Goal: Use online tool/utility: Utilize a website feature to perform a specific function

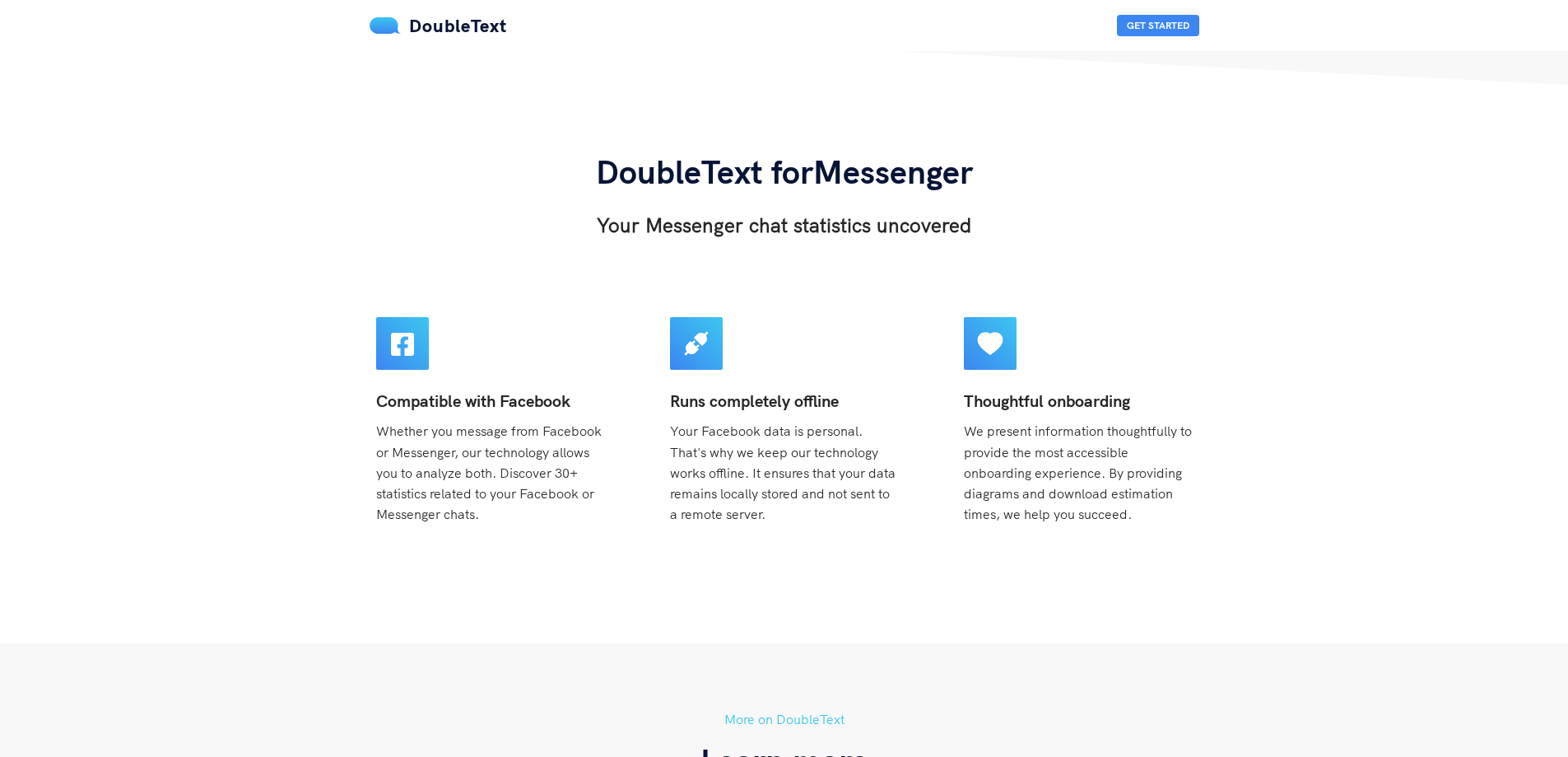
scroll to position [85, 0]
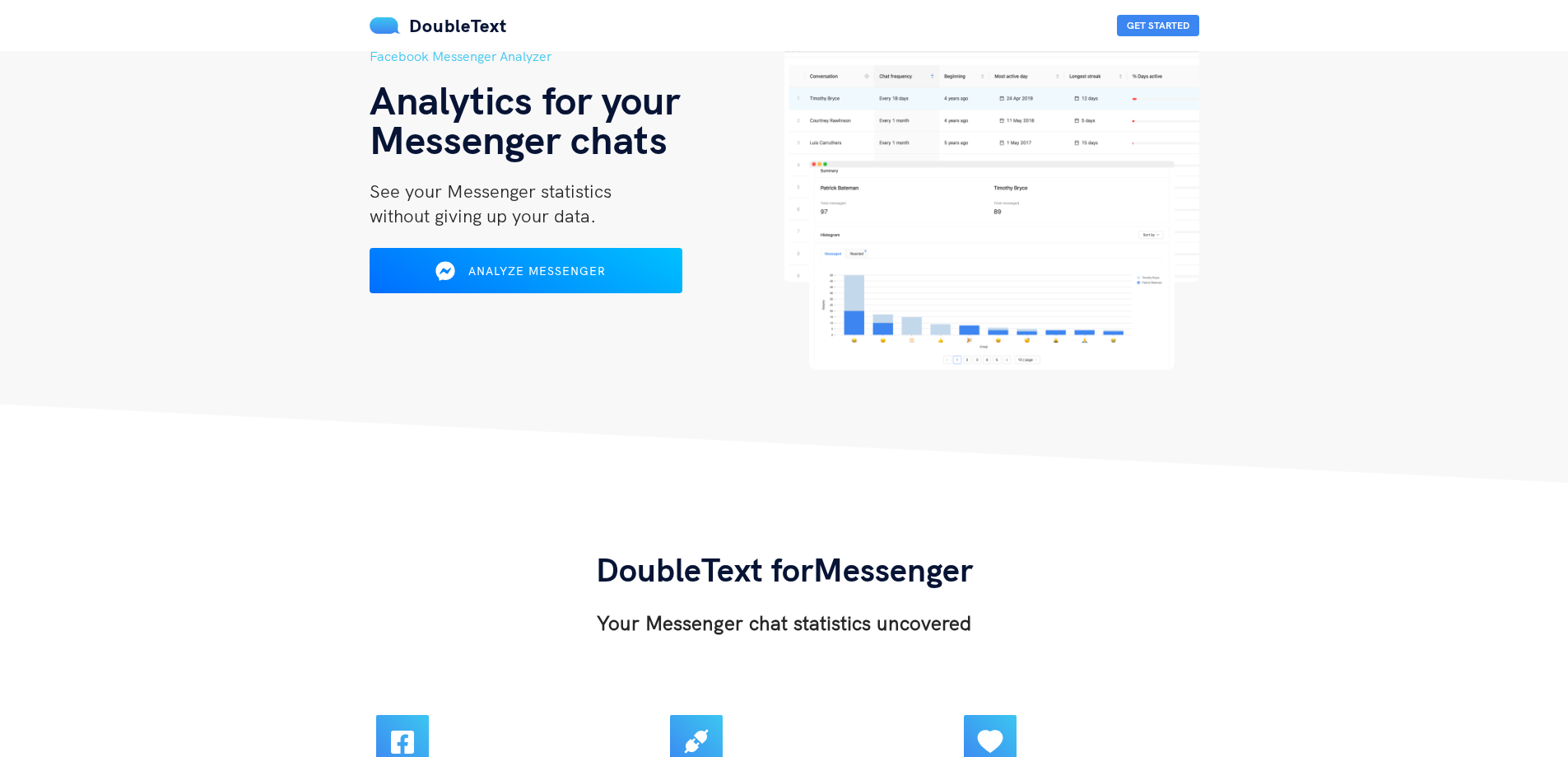
click at [585, 295] on div "Facebook Messenger Analyzer Analytics for your Messenger chats See your Messeng…" at bounding box center [577, 208] width 415 height 323
click at [585, 279] on div "Analyze Messenger" at bounding box center [525, 271] width 260 height 27
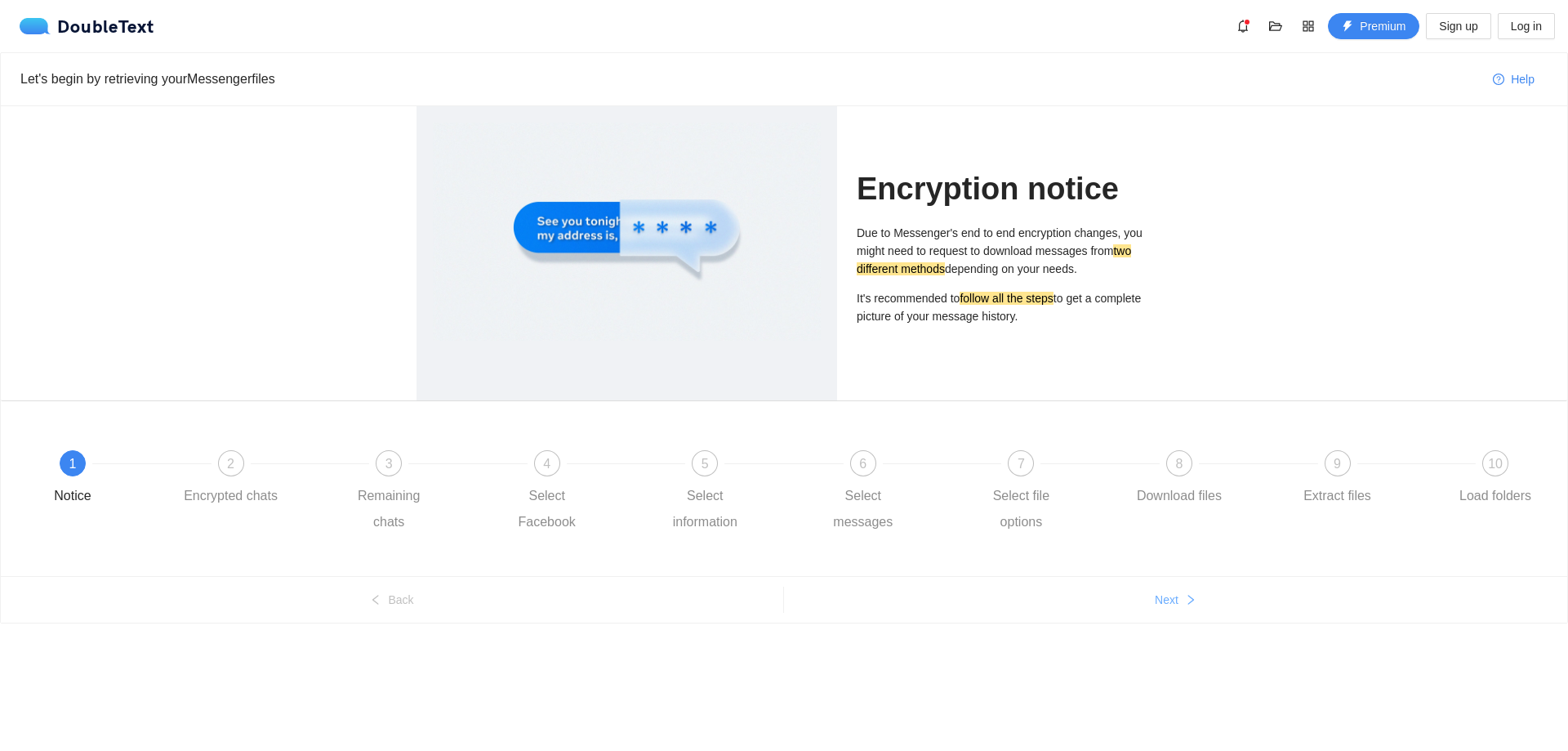
click at [1172, 607] on span "Next" at bounding box center [1166, 599] width 24 height 18
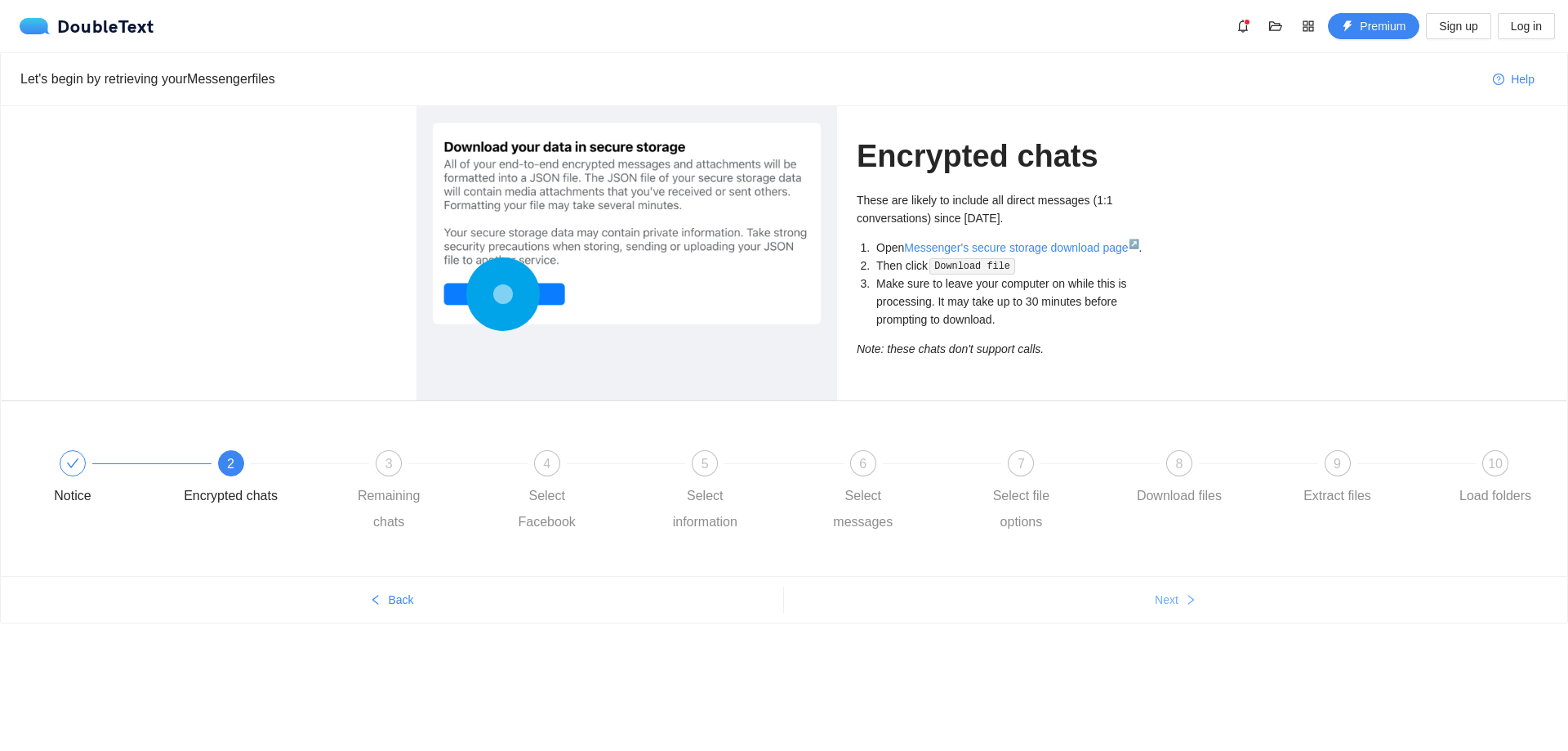
click at [1172, 607] on span "Next" at bounding box center [1166, 599] width 24 height 18
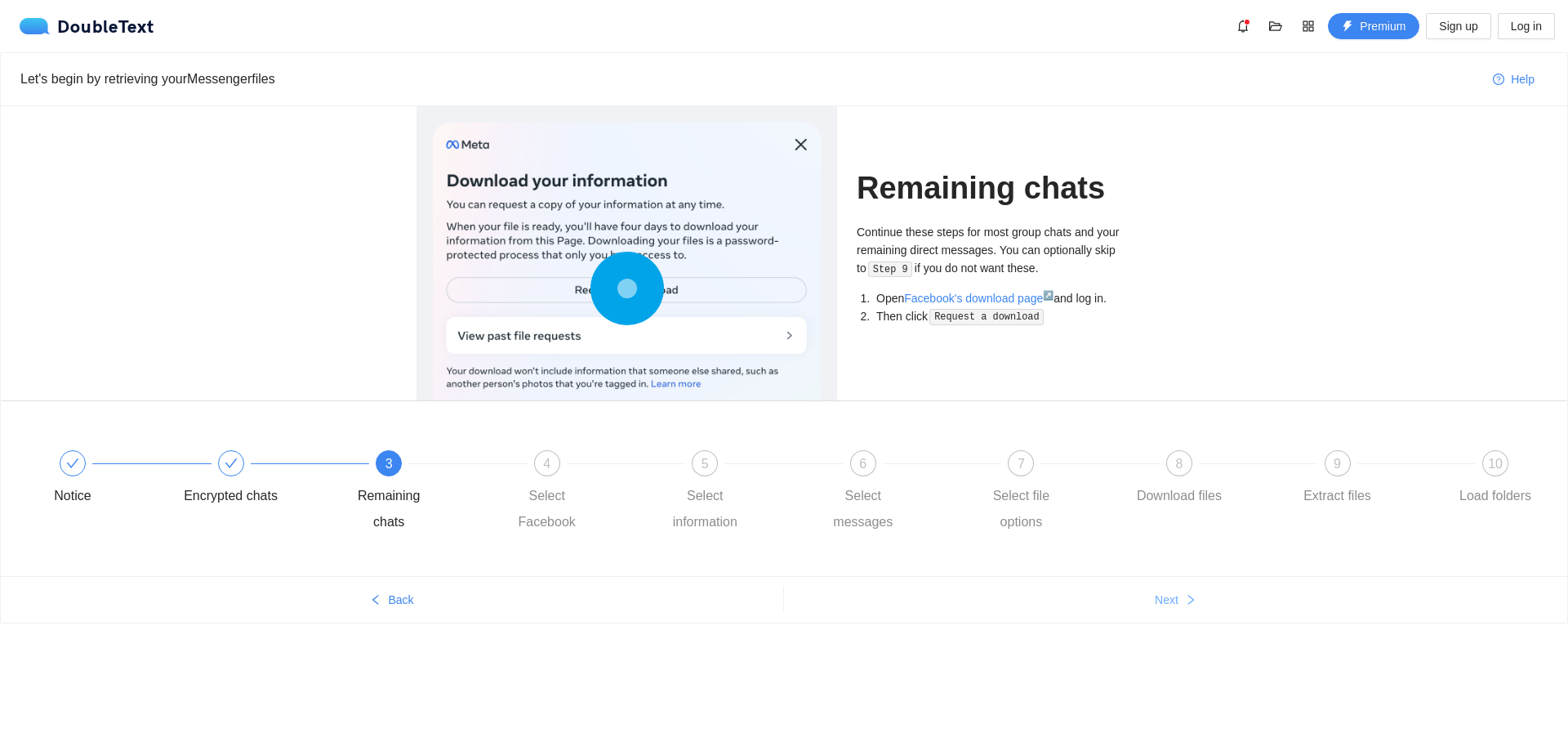
click at [1172, 607] on span "Next" at bounding box center [1166, 599] width 24 height 18
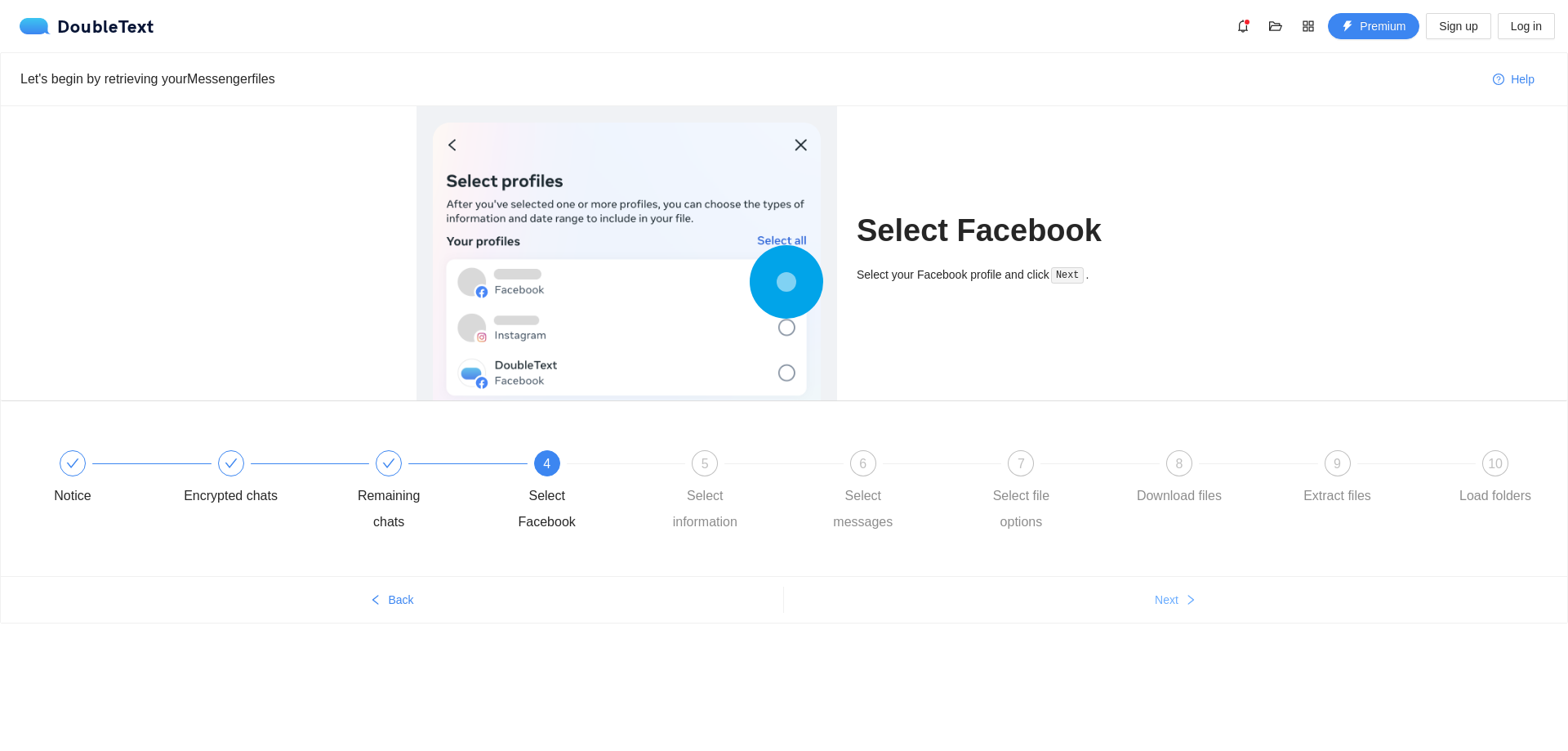
click at [1172, 607] on span "Next" at bounding box center [1166, 599] width 24 height 18
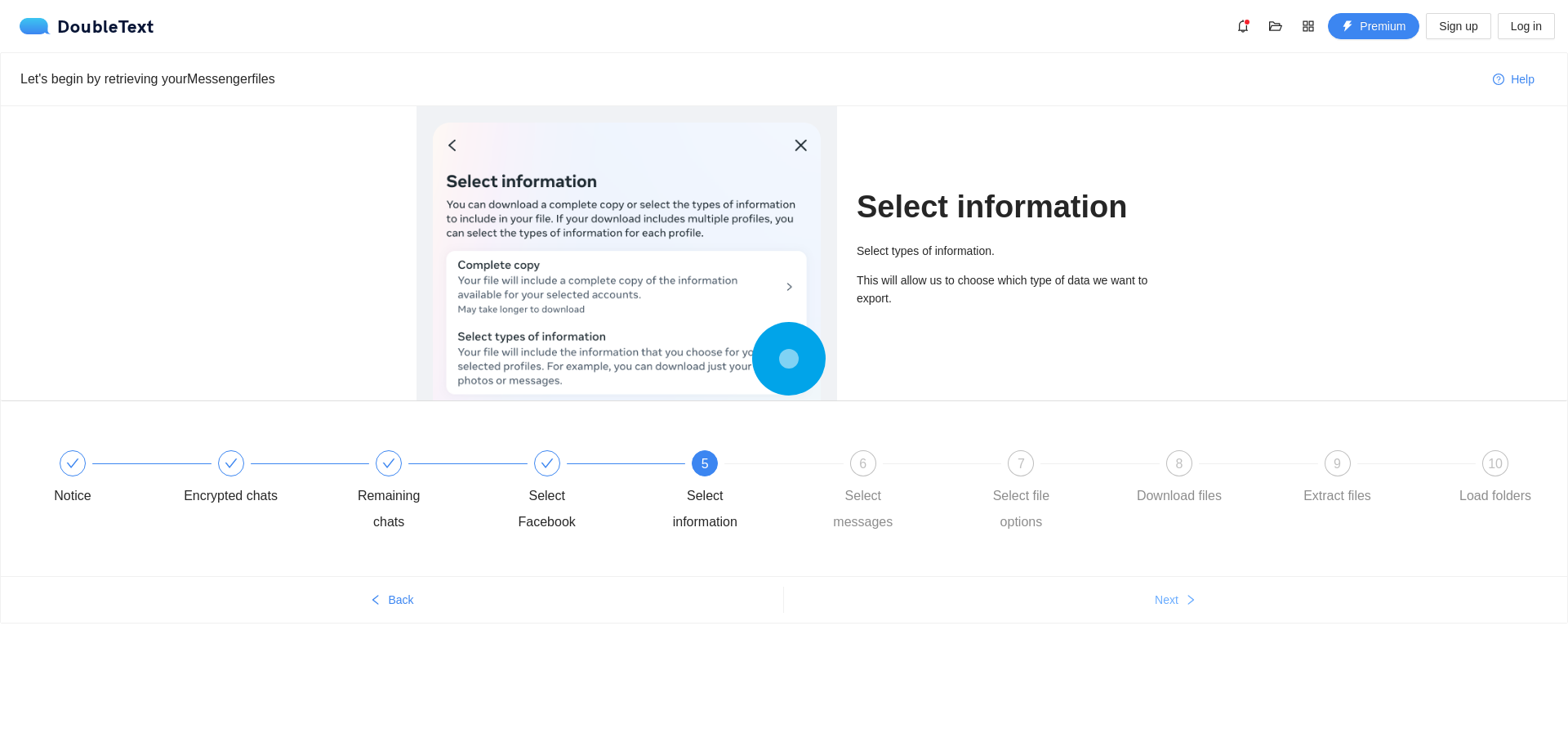
click at [1172, 607] on span "Next" at bounding box center [1166, 599] width 24 height 18
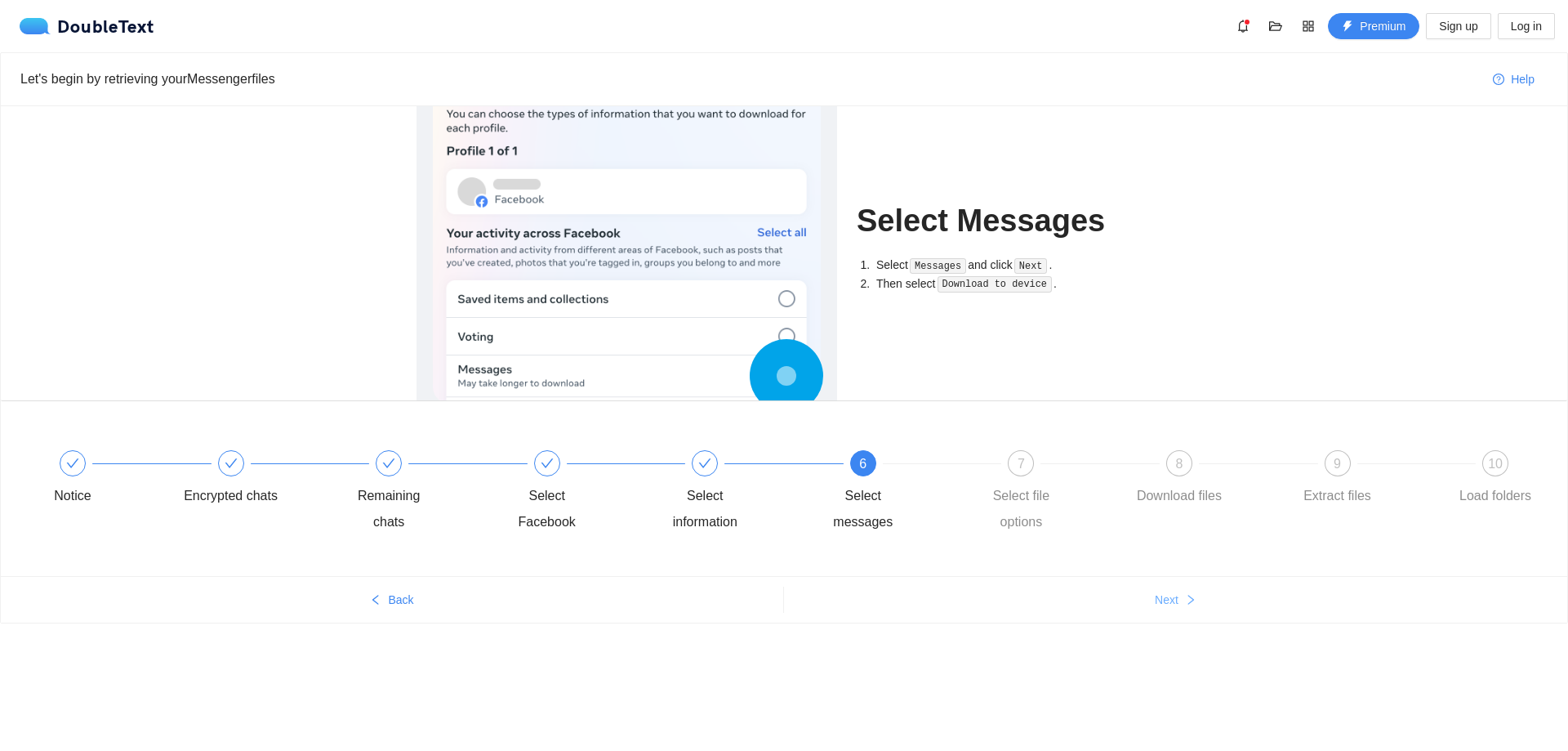
click at [1172, 607] on span "Next" at bounding box center [1166, 599] width 24 height 18
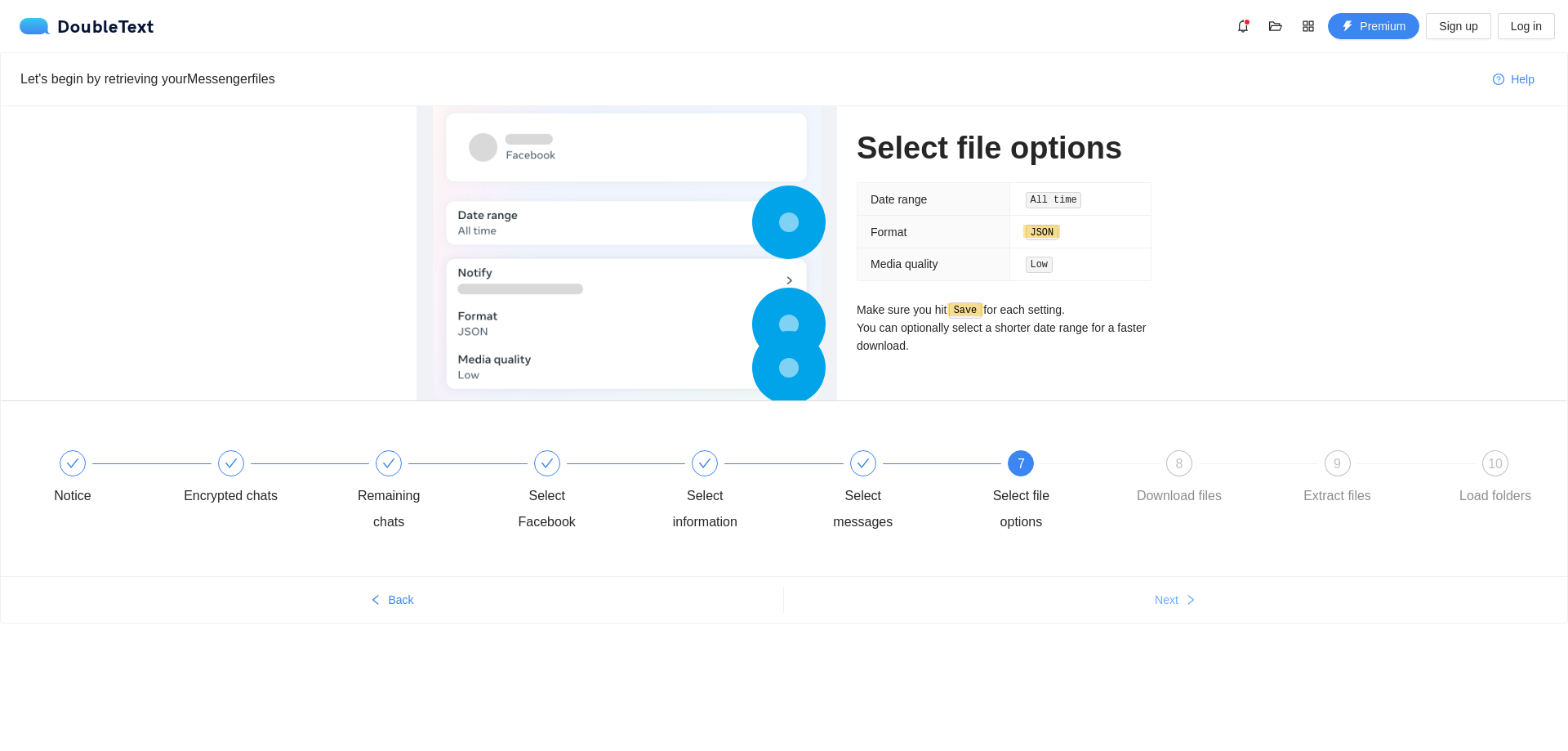
click at [1172, 607] on span "Next" at bounding box center [1166, 599] width 24 height 18
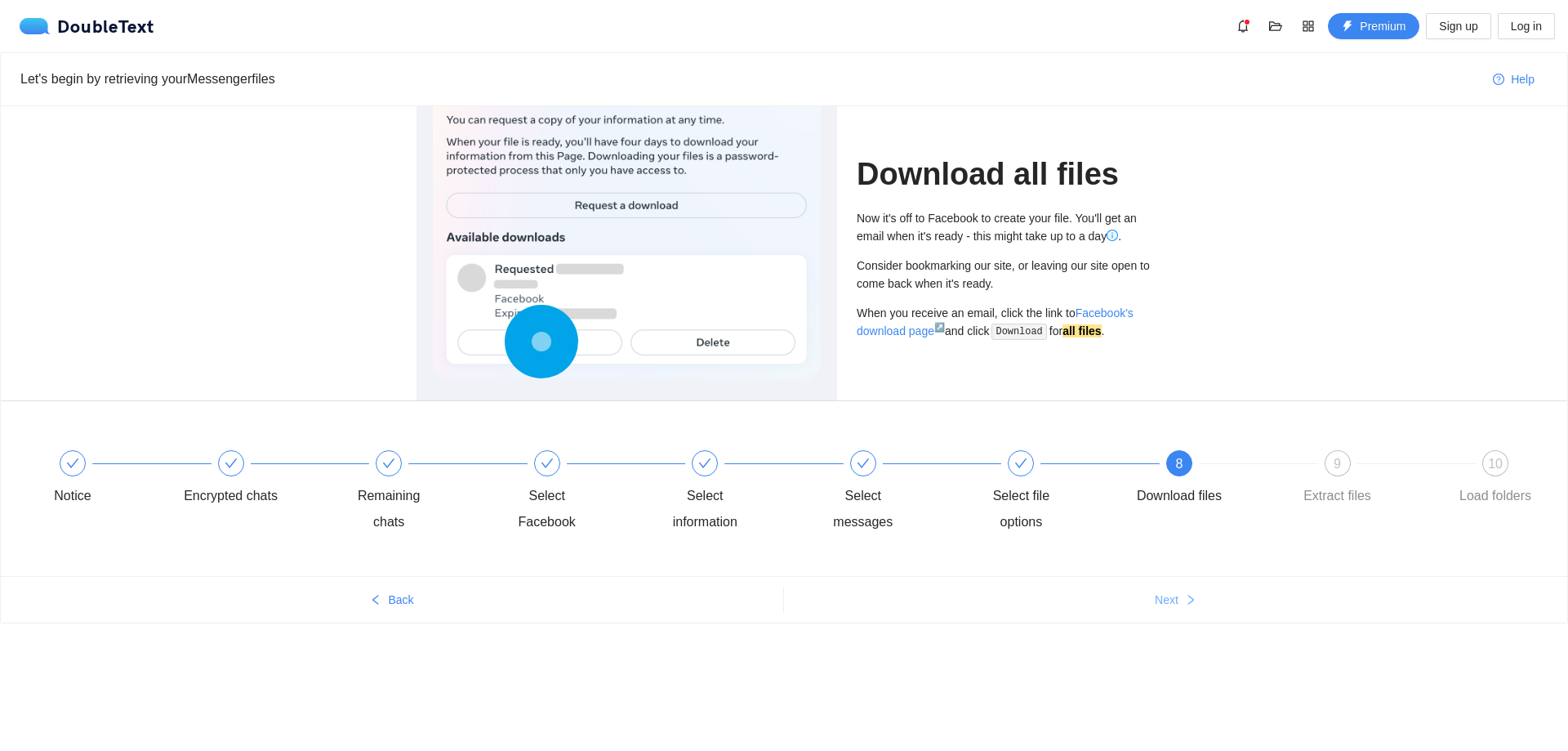
click at [1172, 607] on span "Next" at bounding box center [1166, 599] width 24 height 18
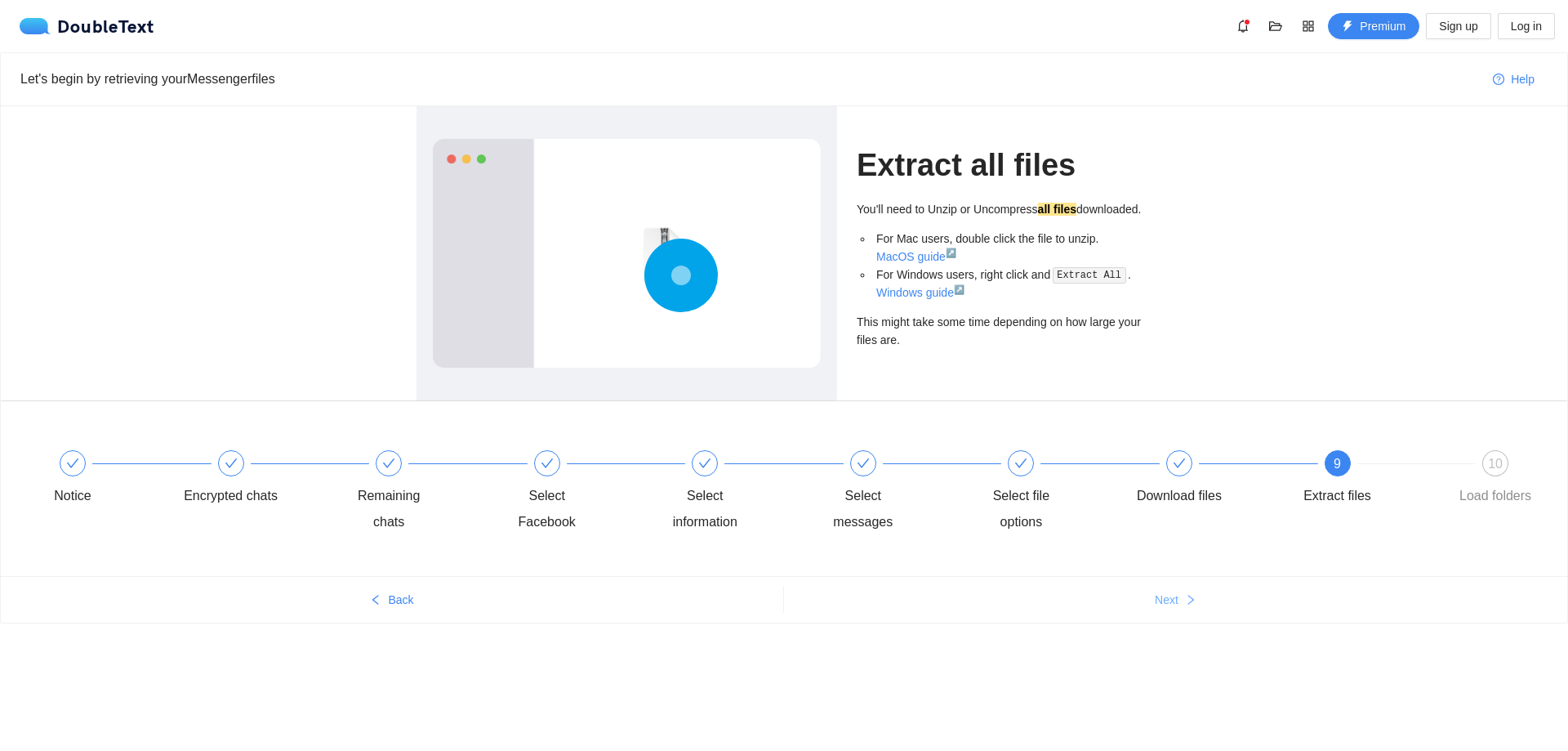
click at [1172, 607] on span "Next" at bounding box center [1166, 599] width 24 height 18
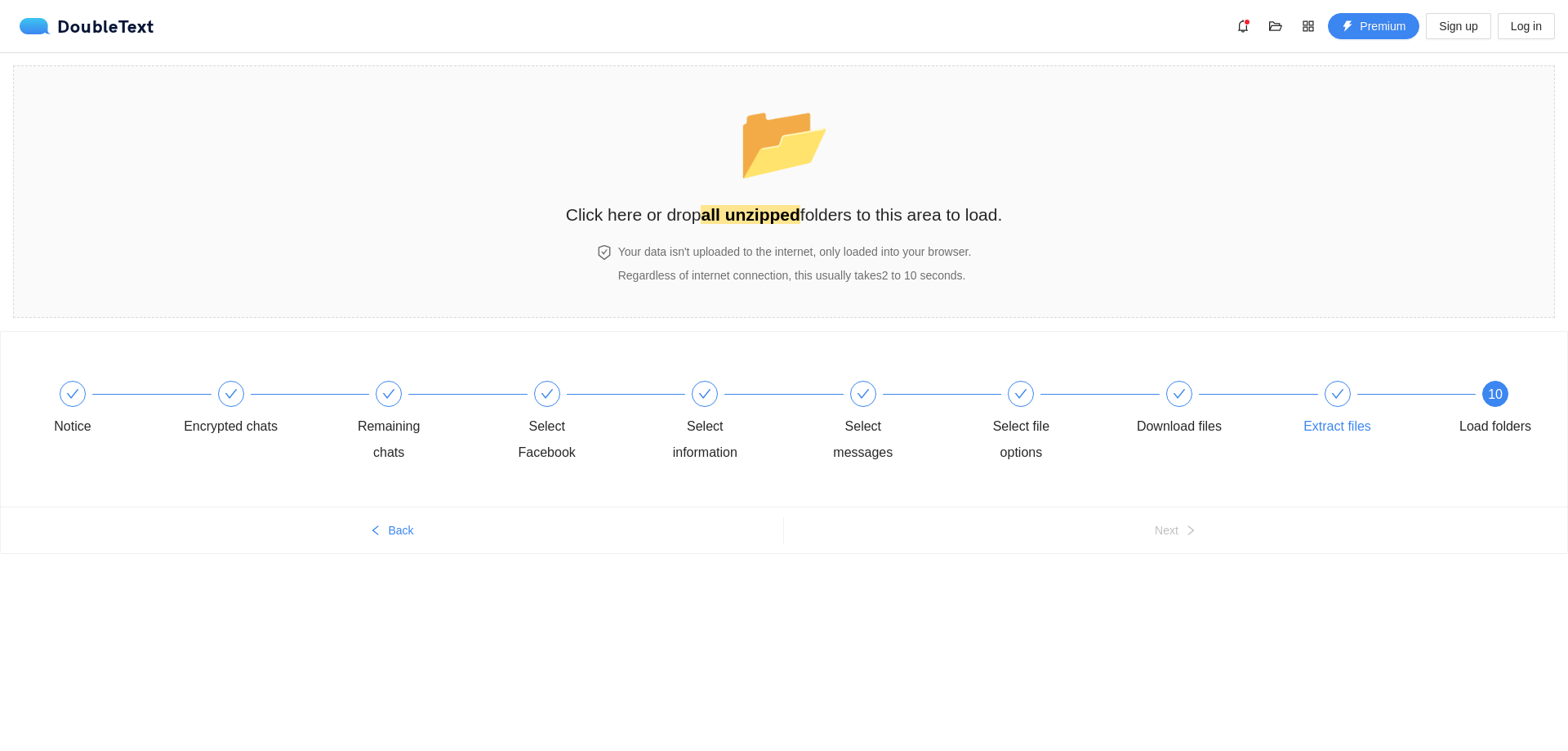
click at [1315, 383] on div "Extract files" at bounding box center [1370, 410] width 158 height 59
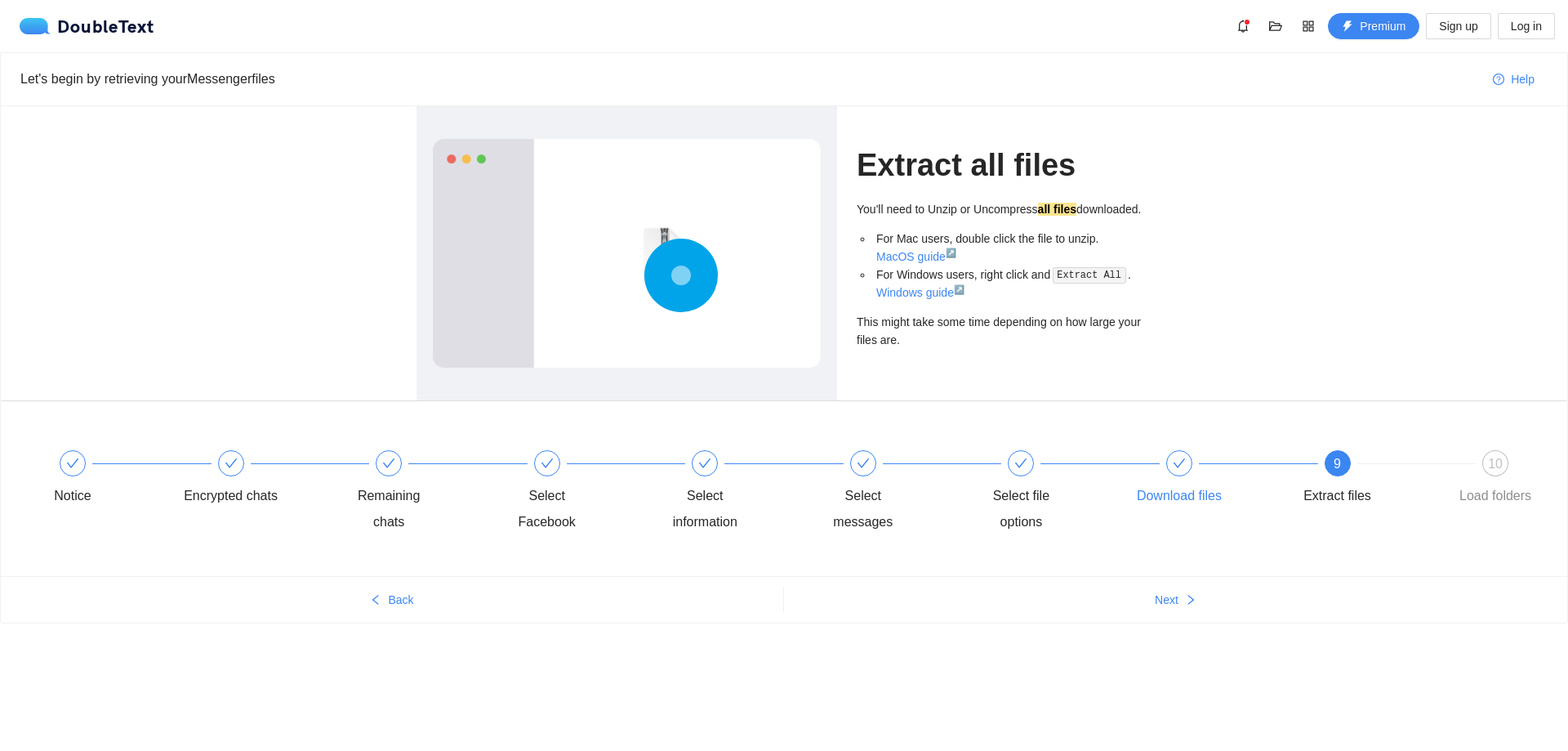
click at [1158, 459] on div "Download files" at bounding box center [1212, 479] width 158 height 59
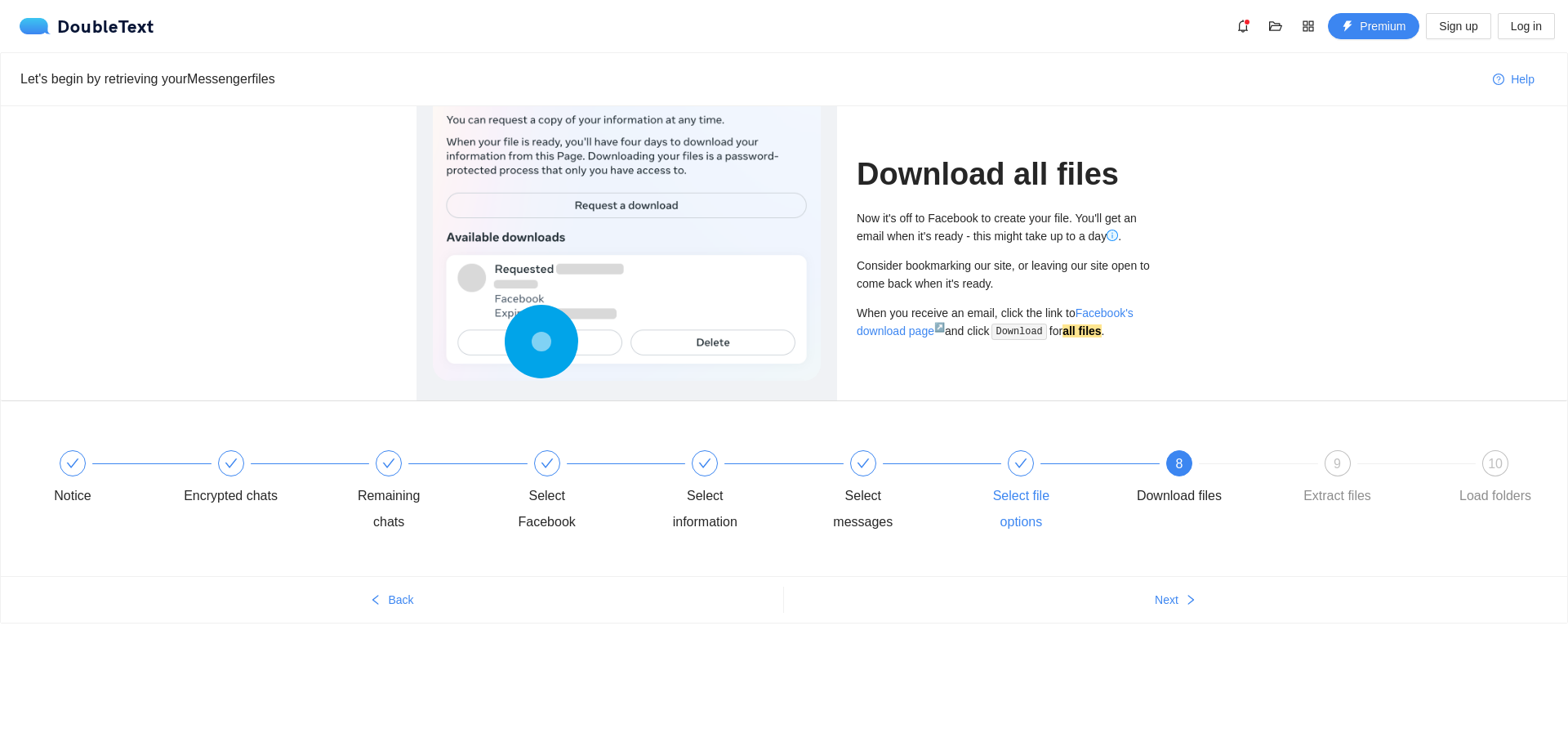
click at [1039, 469] on div "Select file options" at bounding box center [1053, 492] width 158 height 85
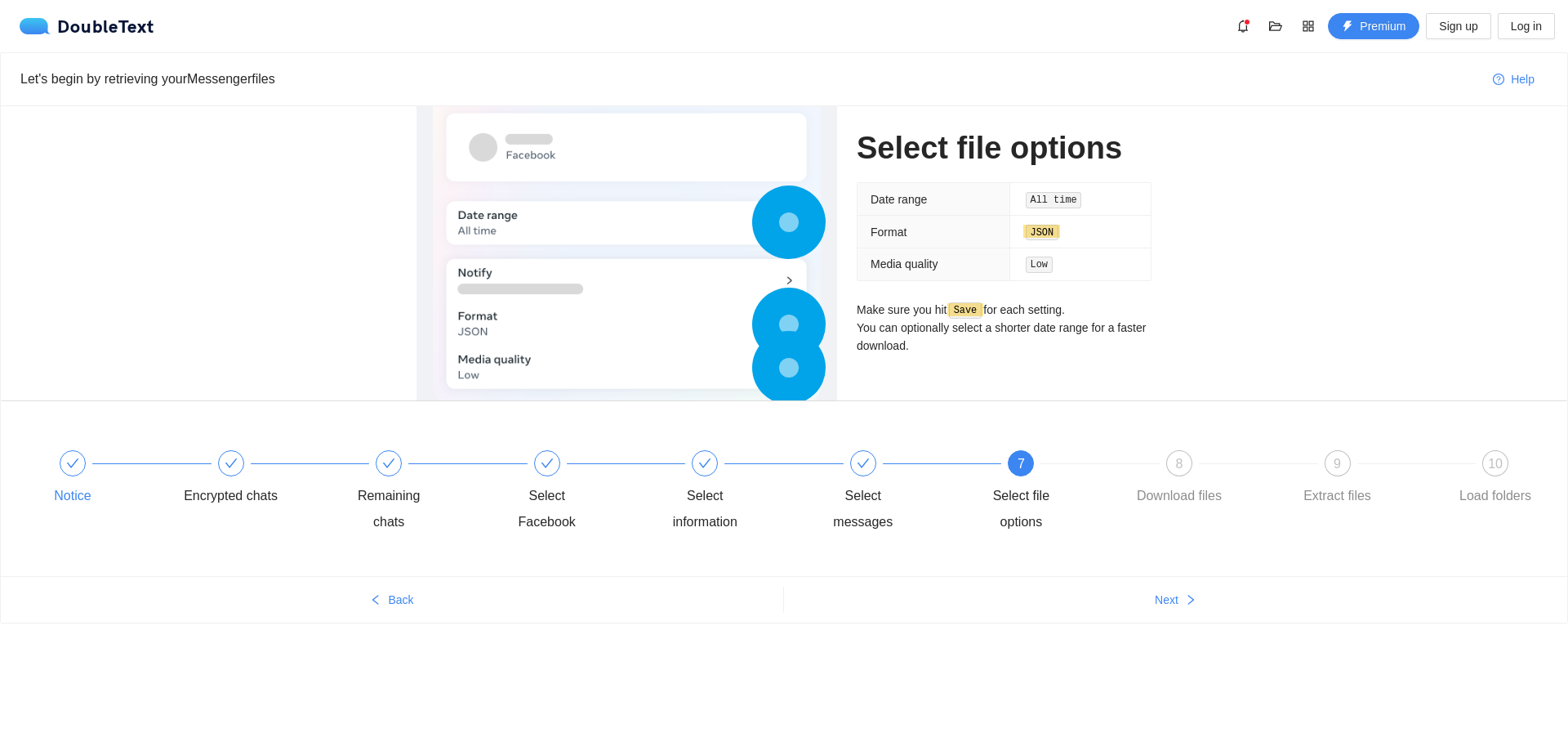
click at [68, 460] on icon "check" at bounding box center [72, 463] width 13 height 13
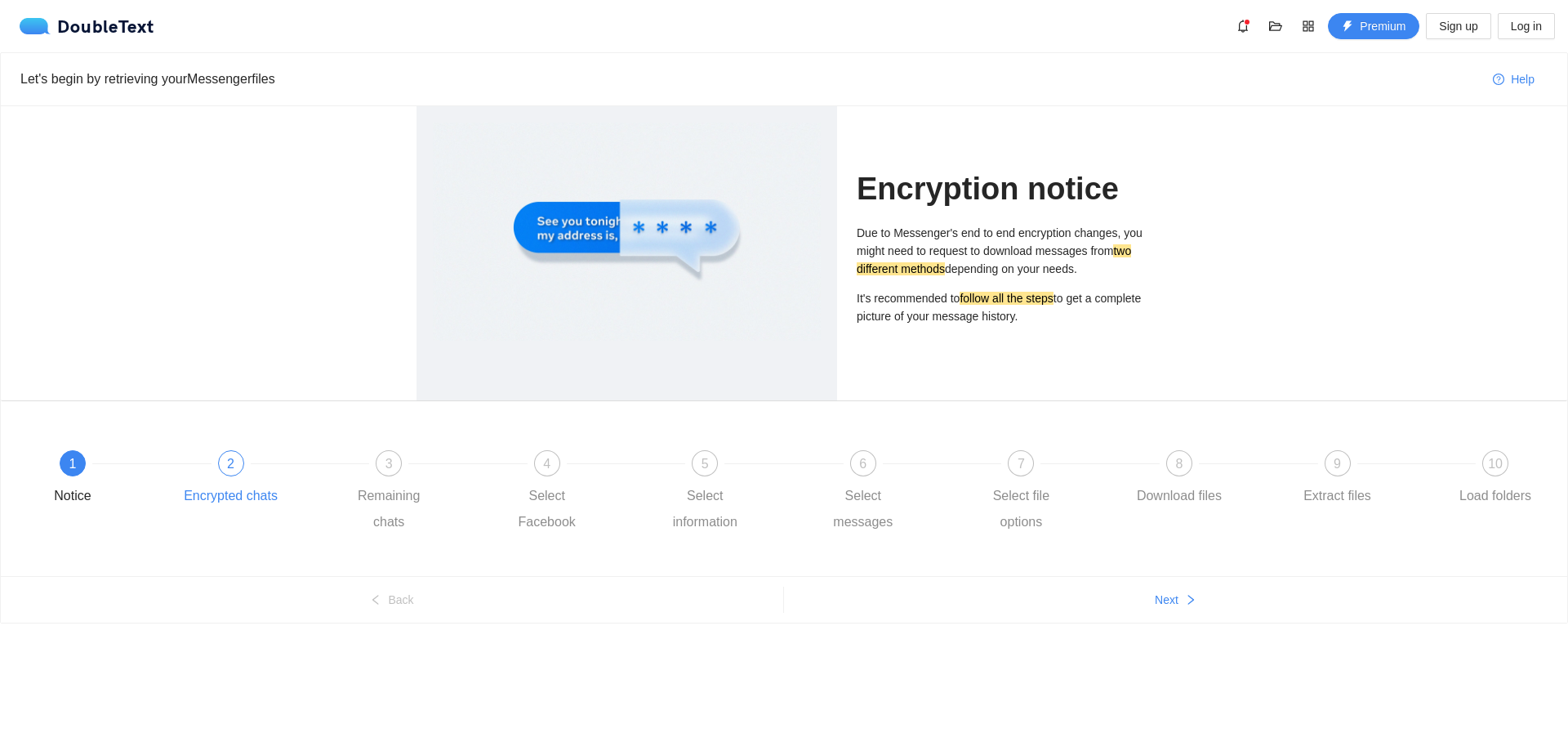
click at [198, 461] on div "2 Encrypted chats" at bounding box center [262, 479] width 158 height 59
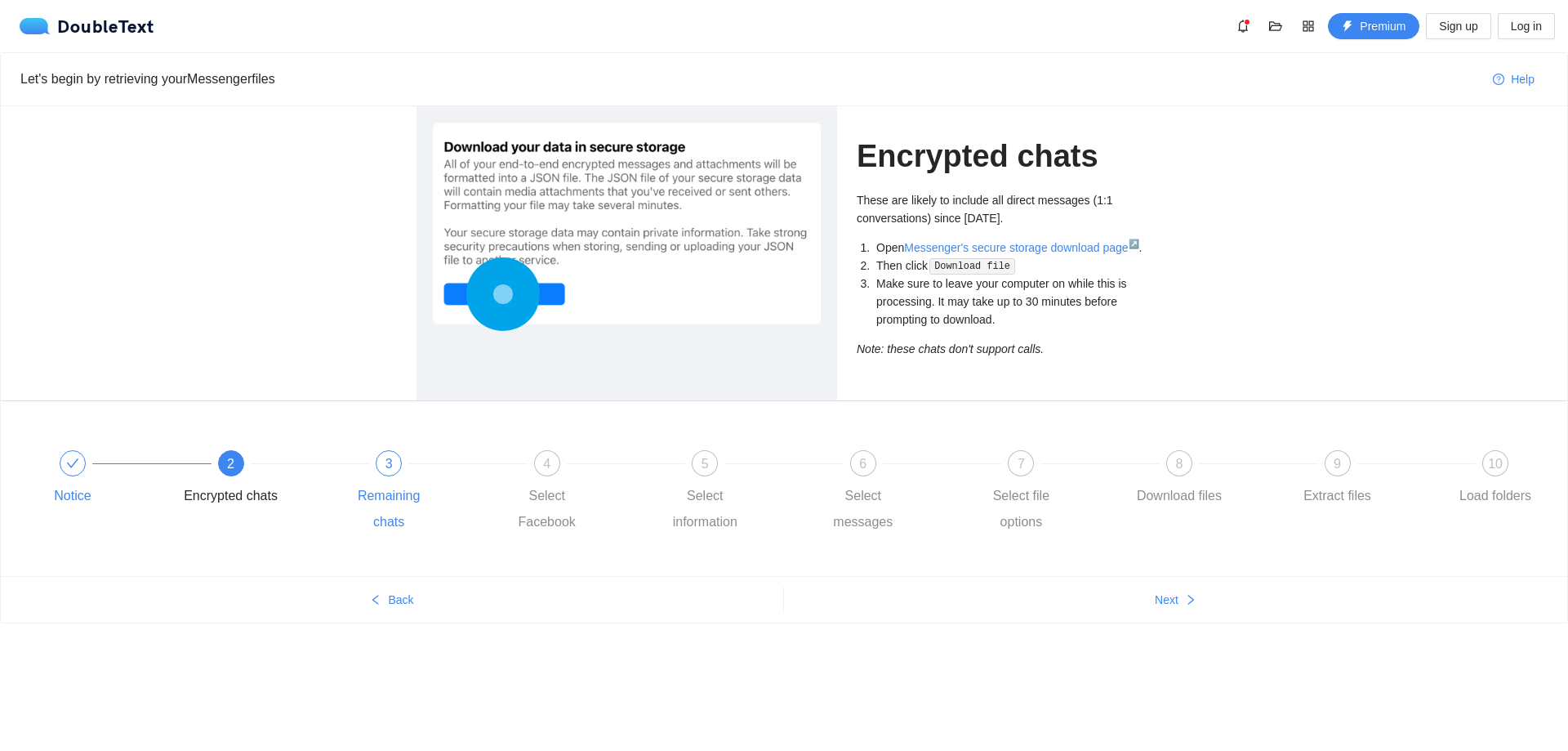
click at [402, 475] on div "3 Remaining chats" at bounding box center [420, 492] width 158 height 85
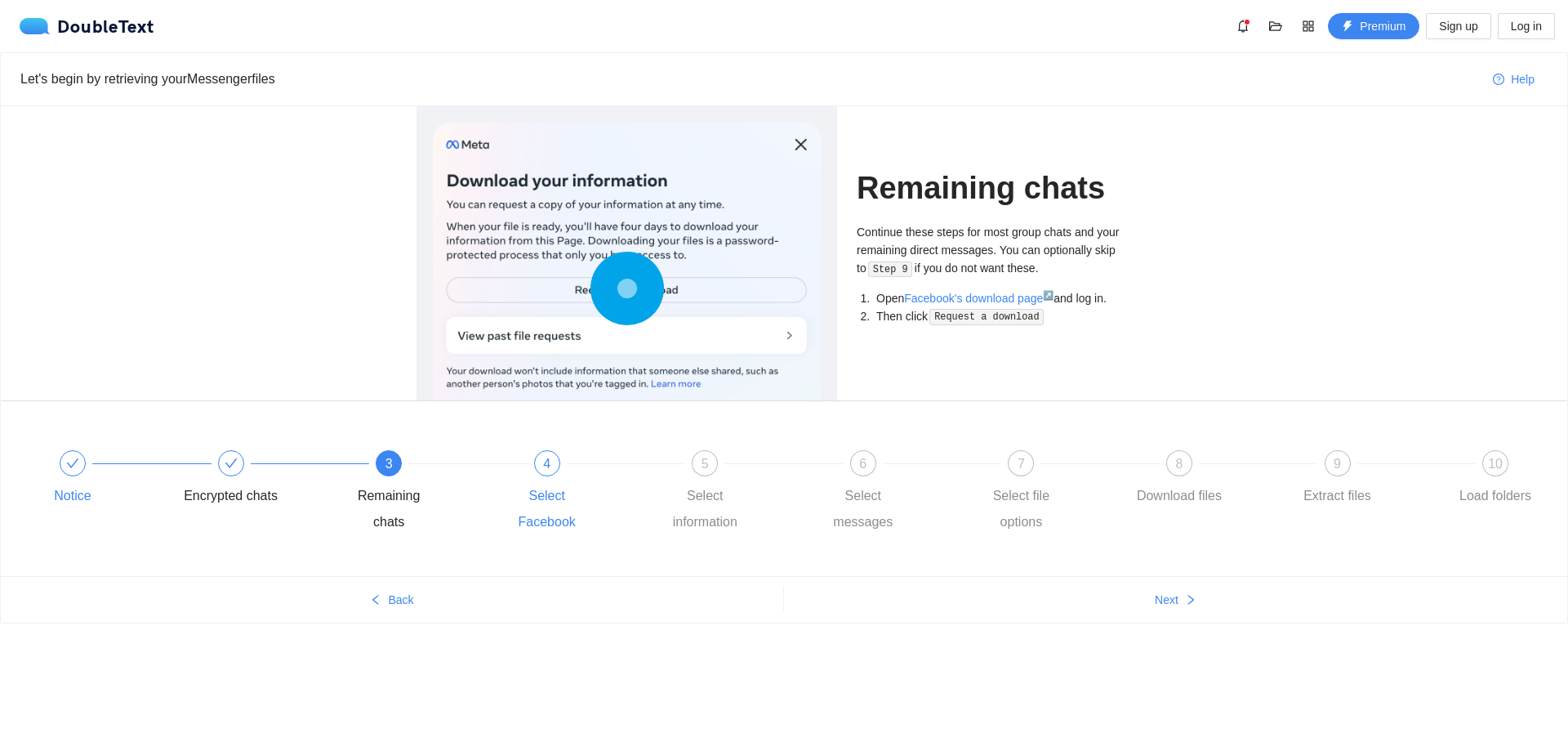
click at [499, 487] on div "Select Facebook" at bounding box center [546, 509] width 95 height 53
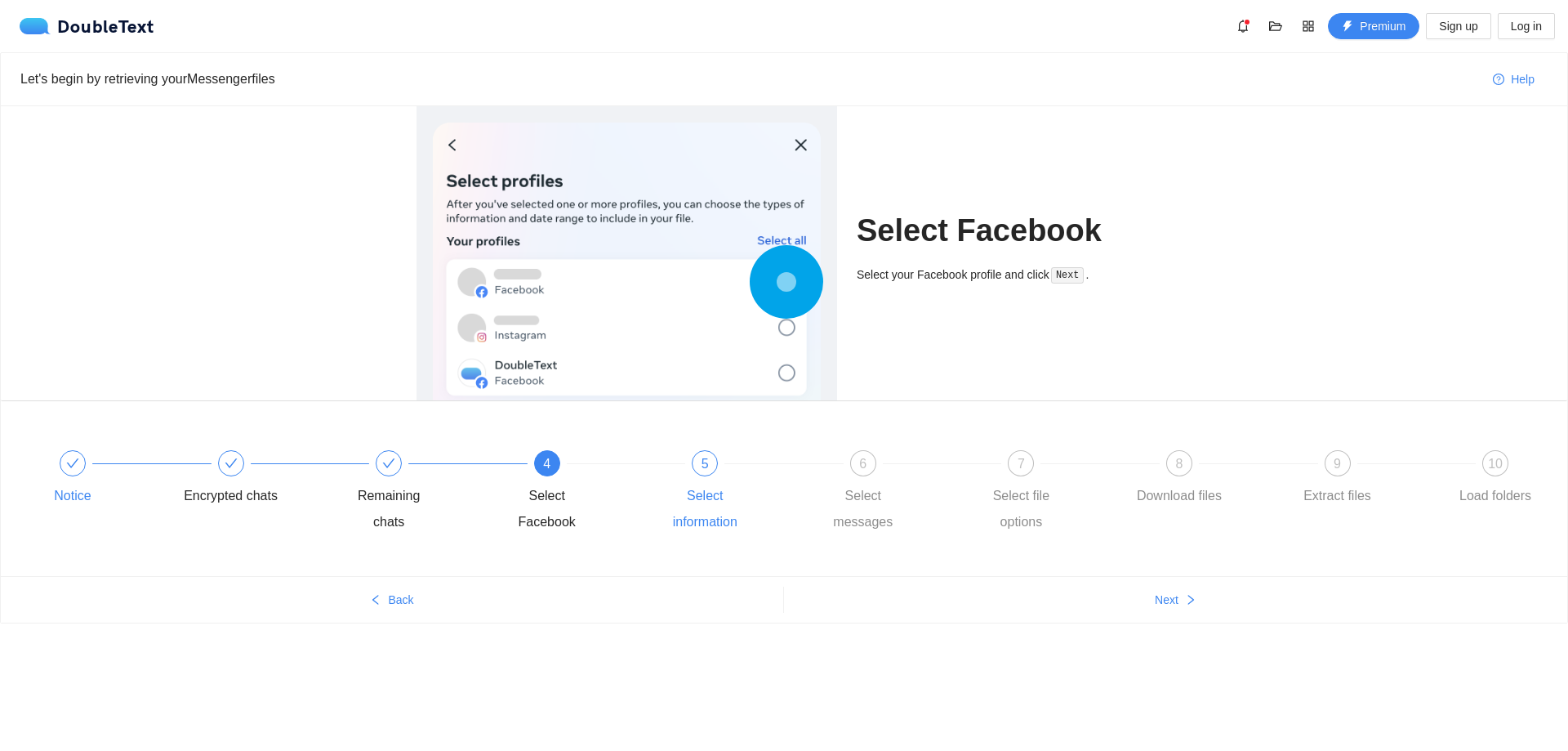
click at [740, 488] on div "Select information" at bounding box center [705, 509] width 95 height 53
